Goal: Information Seeking & Learning: Learn about a topic

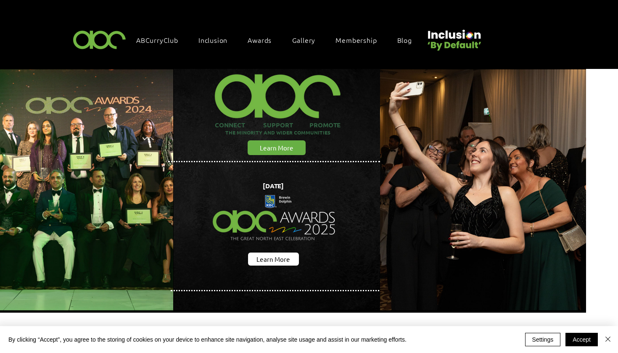
scroll to position [0, 32]
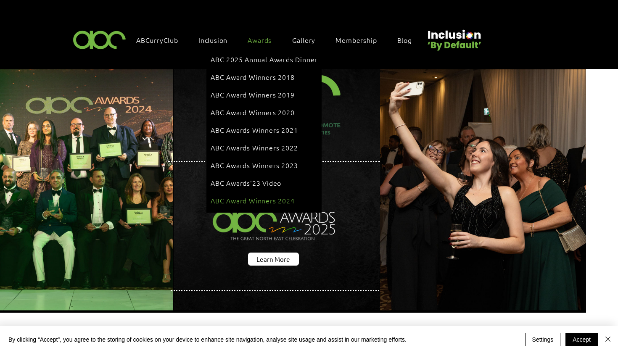
click at [249, 196] on span "ABC Award Winners 2024" at bounding box center [253, 200] width 84 height 9
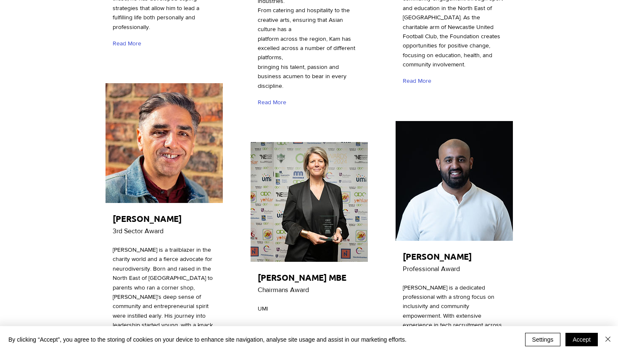
scroll to position [1244, 0]
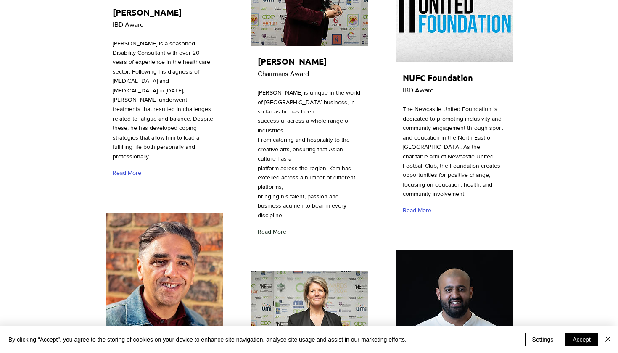
click at [270, 228] on span "Read More" at bounding box center [272, 232] width 29 height 8
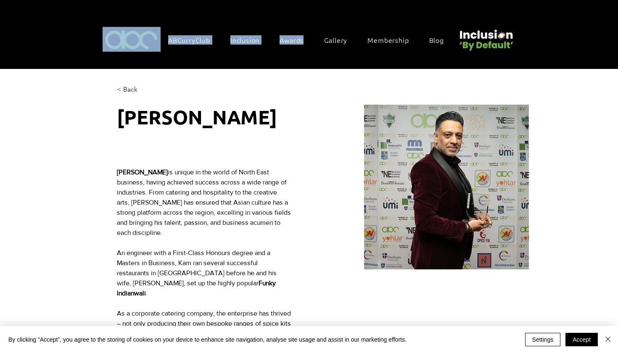
drag, startPoint x: 295, startPoint y: 43, endPoint x: 270, endPoint y: 2, distance: 48.3
click at [270, 2] on div "ABCurryClub Inclusion Inclusion By Default Inclusion By Default Conference 2025…" at bounding box center [278, 34] width 1051 height 69
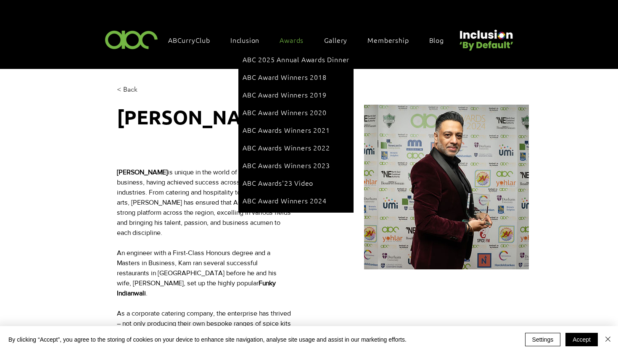
click at [285, 47] on div "ABC 2025 Annual Awards Dinner ABC Award Winners 2018 ABC Award Winners 2019 ABC…" at bounding box center [295, 130] width 115 height 166
click at [269, 161] on span "ABC Awards Winners 2023" at bounding box center [286, 165] width 87 height 9
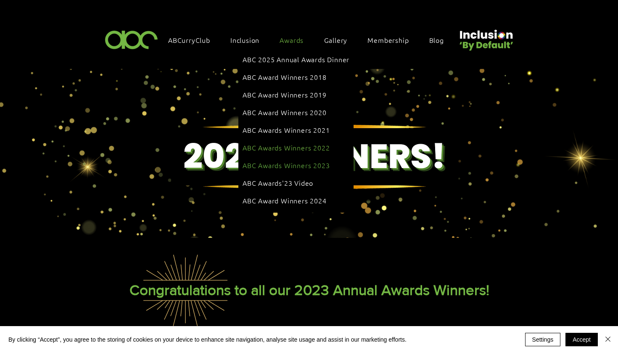
click at [264, 143] on span "ABC Awards Winners 2022" at bounding box center [286, 147] width 87 height 9
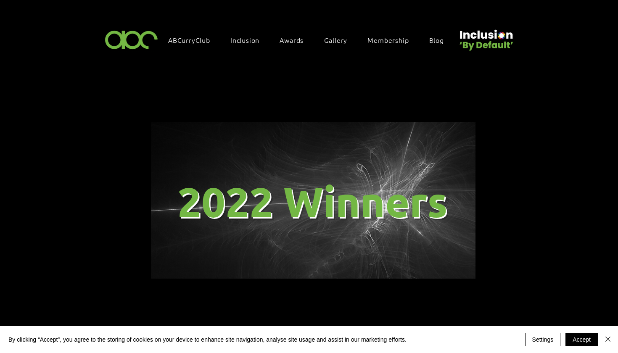
click at [148, 40] on img at bounding box center [132, 39] width 58 height 25
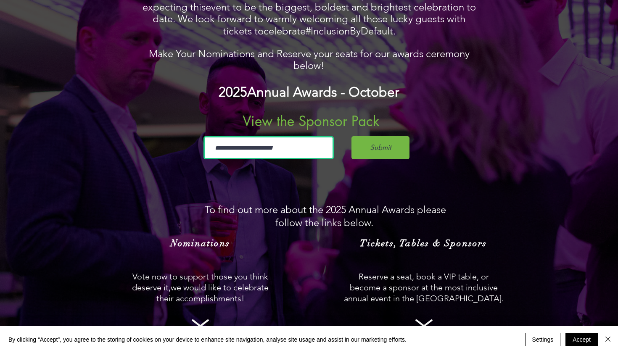
scroll to position [675, 0]
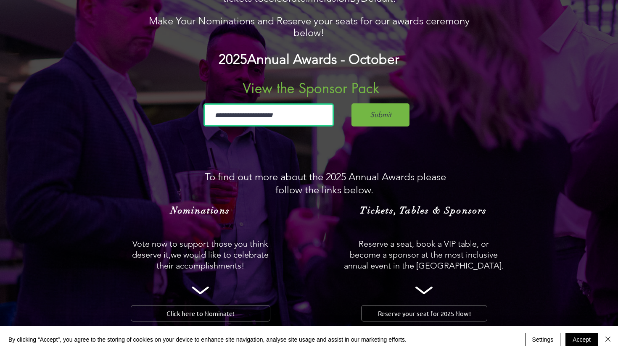
click at [186, 250] on span "we would like to celebrate their accomplishments!" at bounding box center [212, 260] width 112 height 21
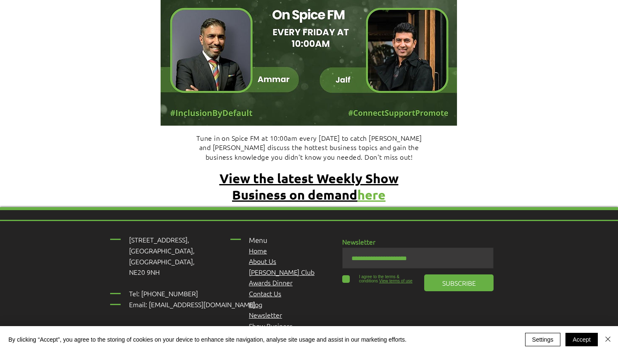
scroll to position [3214, 0]
